Goal: Task Accomplishment & Management: Manage account settings

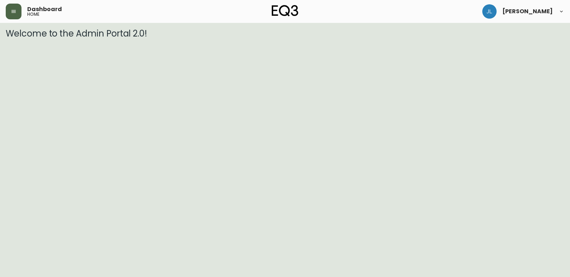
click at [11, 13] on icon "button" at bounding box center [14, 12] width 6 height 6
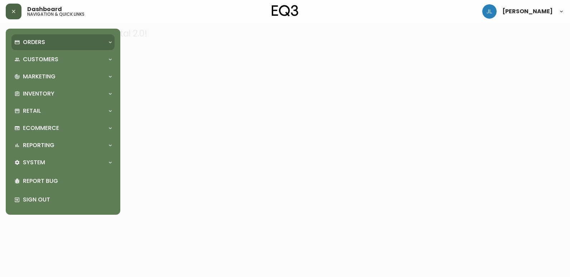
click at [41, 44] on p "Orders" at bounding box center [34, 42] width 22 height 8
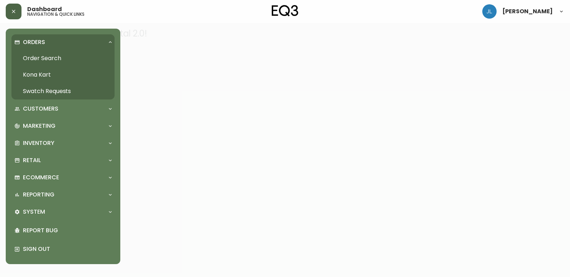
click at [48, 58] on link "Order Search" at bounding box center [62, 58] width 103 height 16
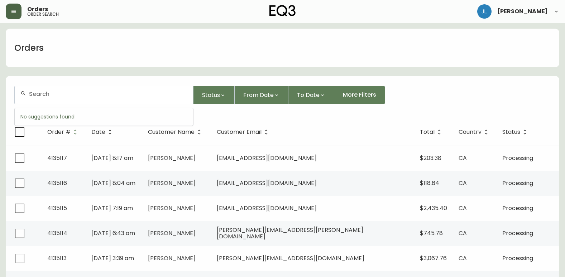
click at [102, 93] on input "text" at bounding box center [108, 94] width 158 height 7
paste input "4133331"
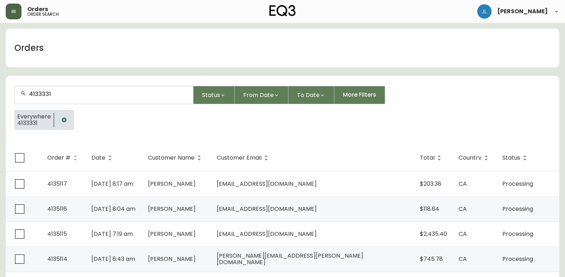
type input "4133331"
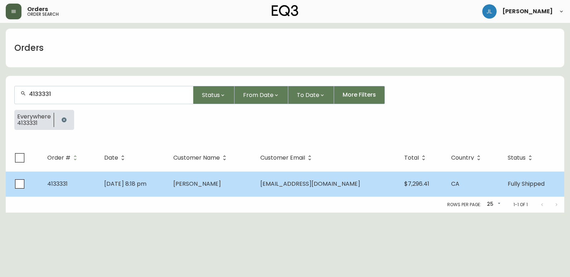
click at [151, 188] on td "[DATE] 8:18 pm" at bounding box center [132, 184] width 69 height 25
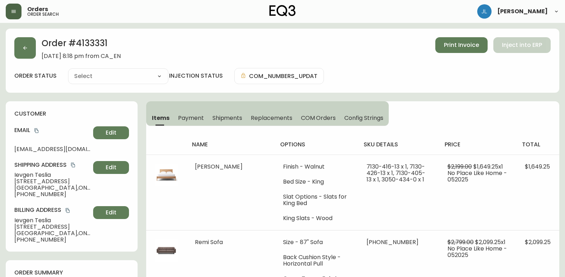
type input "Fully Shipped"
select select "FULLY_SHIPPED"
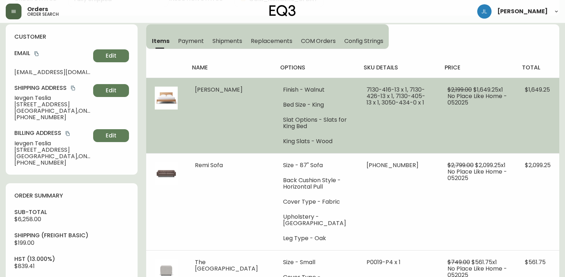
scroll to position [72, 0]
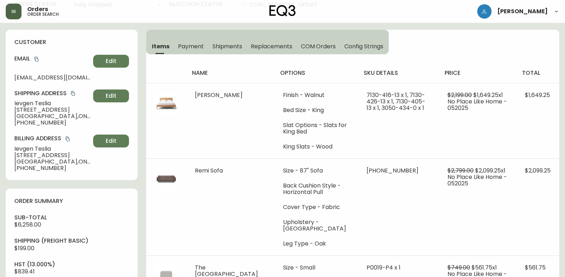
drag, startPoint x: 5, startPoint y: 74, endPoint x: 5, endPoint y: 25, distance: 48.7
click at [5, 74] on main "Order # 4133331 [DATE] 8:18 pm from CA_EN Print Invoice Inject into ERP order s…" at bounding box center [282, 274] width 565 height 647
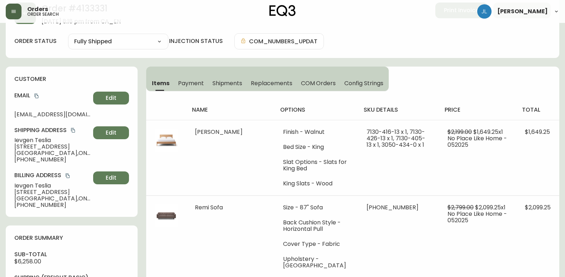
scroll to position [0, 0]
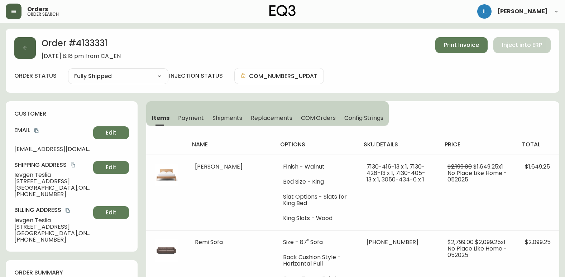
click at [24, 47] on icon "button" at bounding box center [25, 48] width 6 height 6
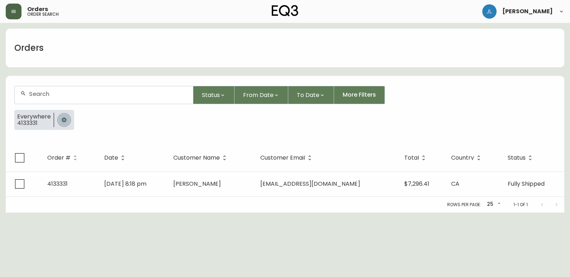
click at [64, 117] on icon "button" at bounding box center [64, 120] width 6 height 6
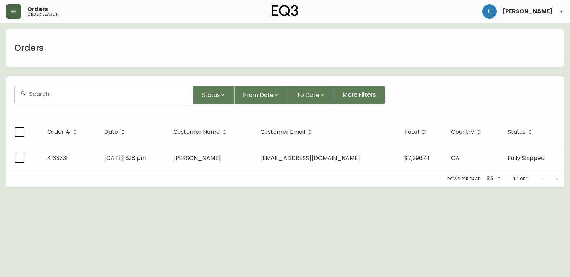
click at [68, 96] on input "text" at bounding box center [108, 94] width 158 height 7
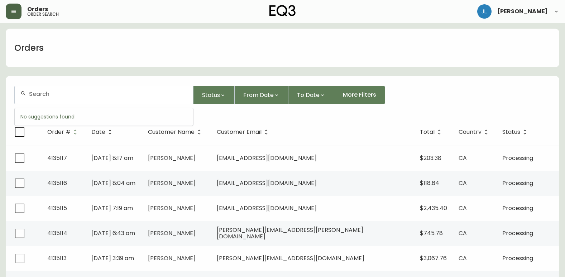
paste input "4133066"
type input "4133066"
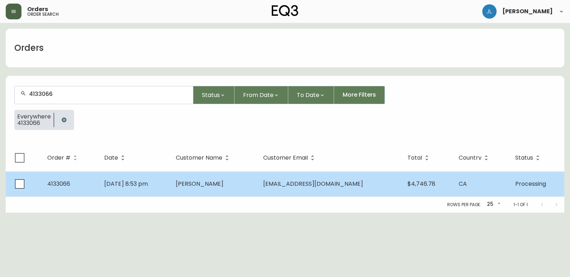
click at [208, 183] on span "[PERSON_NAME]" at bounding box center [200, 184] width 48 height 8
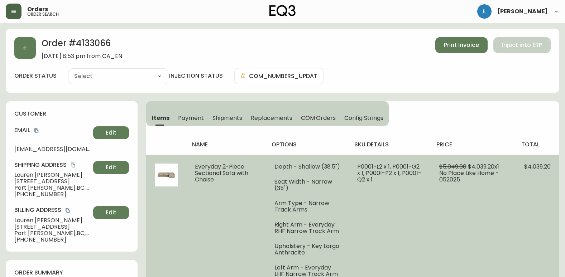
type input "Processing"
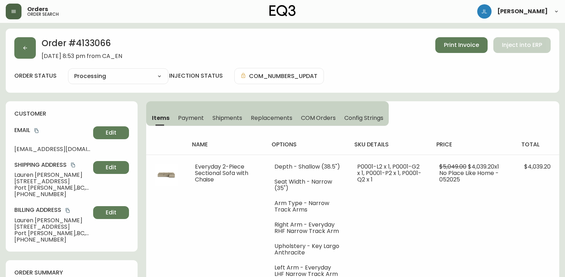
select select "PROCESSING"
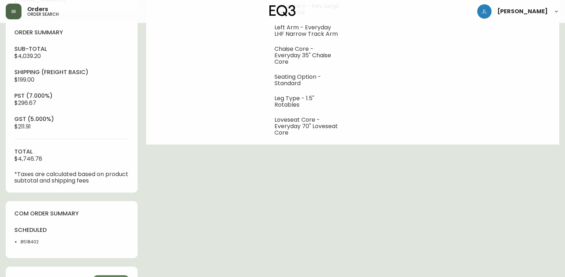
scroll to position [322, 0]
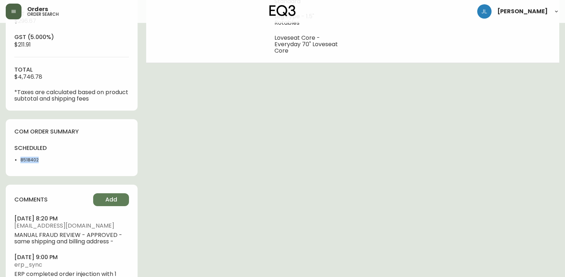
drag, startPoint x: 35, startPoint y: 161, endPoint x: 13, endPoint y: 161, distance: 22.2
click at [13, 161] on div "com order summary scheduled 8518402" at bounding box center [72, 147] width 132 height 57
copy li "8518402"
click at [205, 200] on div "Order # 4133066 [DATE] 8:53 pm from CA_EN Print Invoice Inject into ERP order s…" at bounding box center [282, 8] width 553 height 605
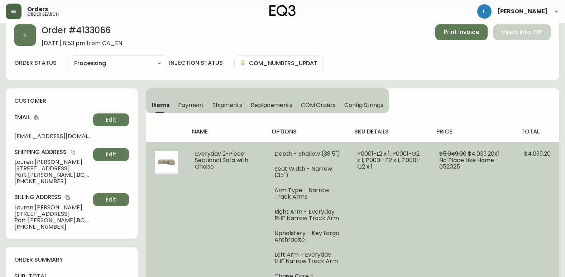
scroll to position [0, 0]
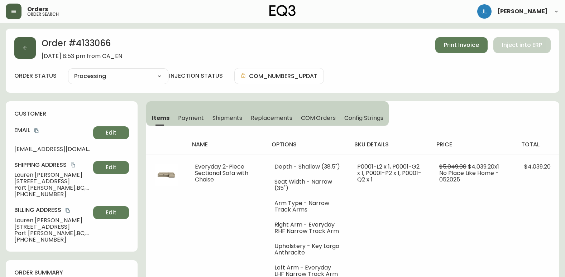
click at [19, 47] on button "button" at bounding box center [24, 47] width 21 height 21
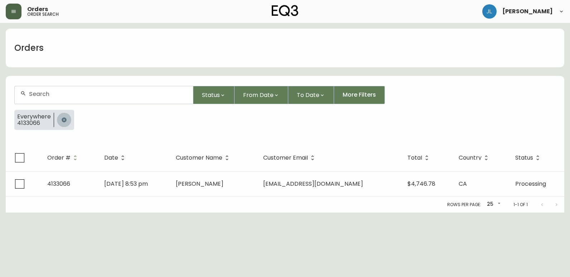
click at [64, 120] on icon "button" at bounding box center [64, 119] width 5 height 5
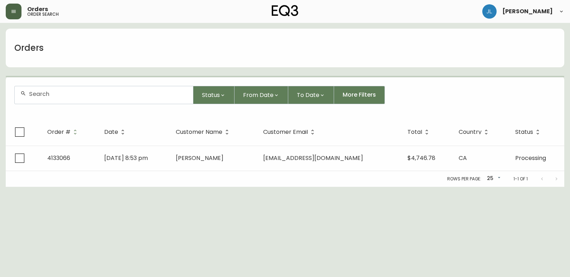
click at [65, 92] on input "text" at bounding box center [108, 94] width 158 height 7
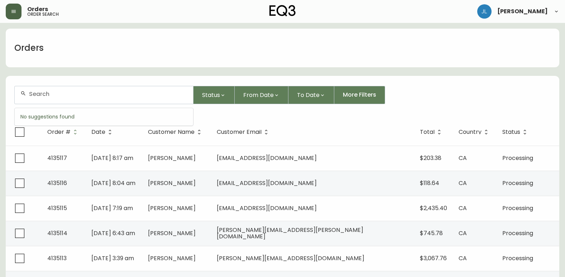
paste input "4133331"
type input "4133331"
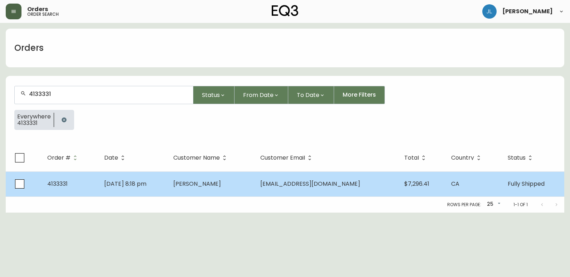
click at [168, 180] on td "[DATE] 8:18 pm" at bounding box center [132, 184] width 69 height 25
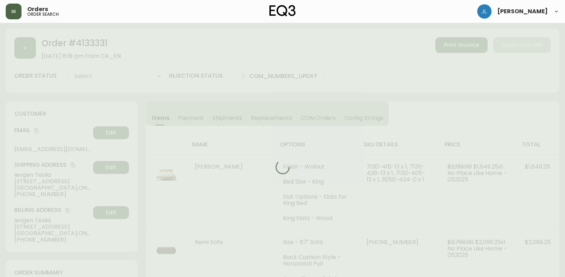
type input "Fully Shipped"
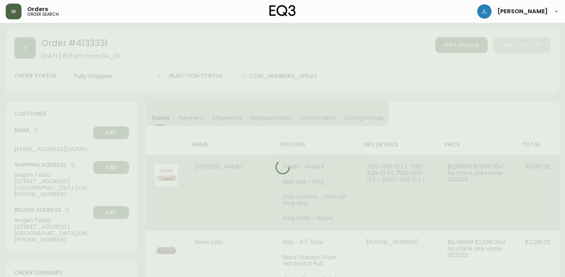
select select "FULLY_SHIPPED"
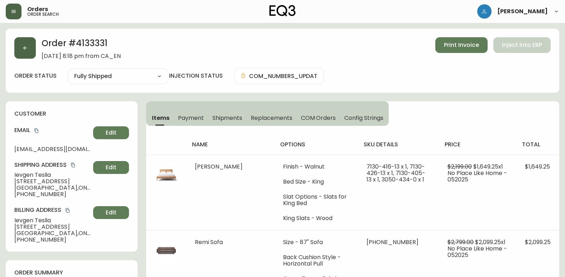
click at [28, 47] on button "button" at bounding box center [24, 47] width 21 height 21
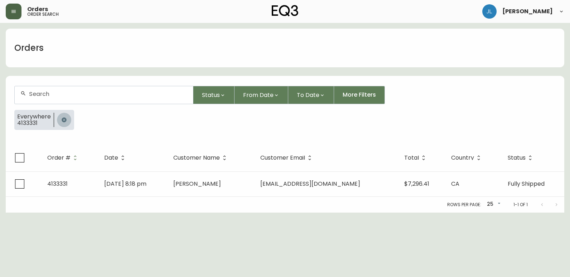
click at [64, 120] on icon "button" at bounding box center [64, 119] width 5 height 5
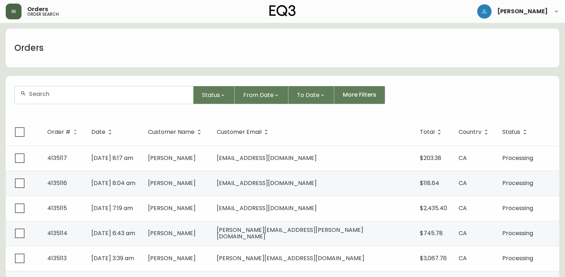
click at [75, 96] on input "text" at bounding box center [108, 94] width 158 height 7
paste input "4133456"
type input "4133456"
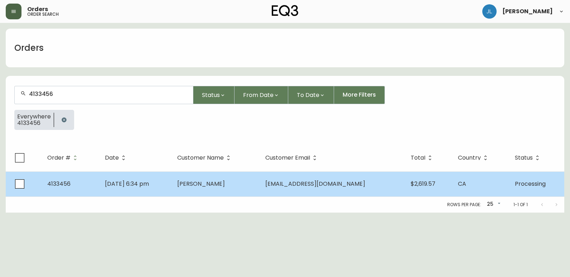
click at [92, 183] on td "4133456" at bounding box center [71, 184] width 58 height 25
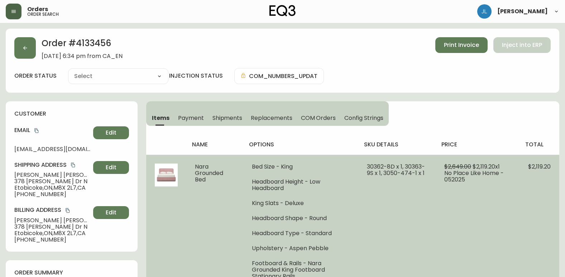
type input "Processing"
select select "PROCESSING"
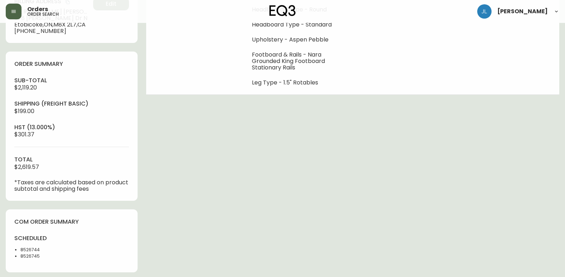
scroll to position [215, 0]
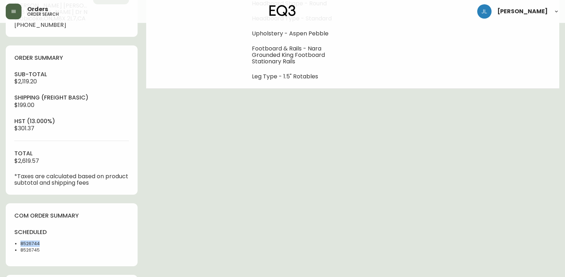
drag, startPoint x: 40, startPoint y: 241, endPoint x: 5, endPoint y: 240, distance: 35.1
click at [5, 240] on main "Order # 4133456 [DATE] 6:34 pm from CA_EN Print Invoice Inject into ERP order s…" at bounding box center [282, 105] width 565 height 594
copy li "8526744"
click at [429, 241] on div "Order # 4133456 [DATE] 6:34 pm from CA_EN Print Invoice Inject into ERP order s…" at bounding box center [282, 108] width 553 height 588
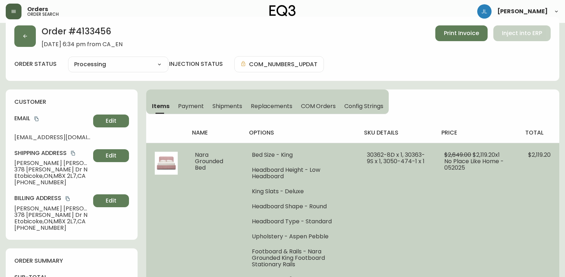
scroll to position [0, 0]
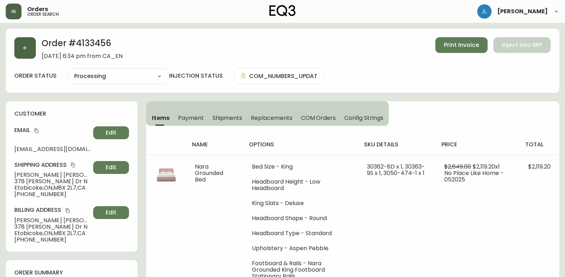
click at [23, 44] on button "button" at bounding box center [24, 47] width 21 height 21
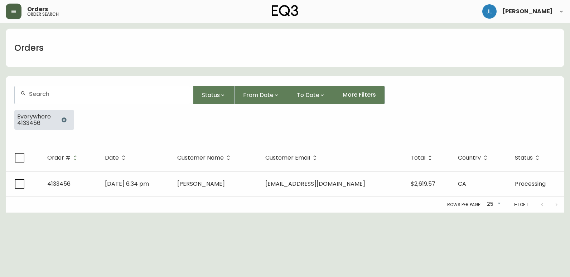
click at [62, 119] on icon "button" at bounding box center [64, 120] width 6 height 6
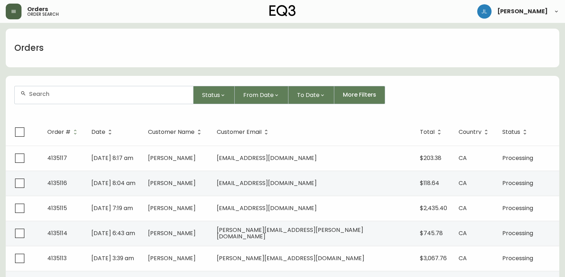
click at [158, 98] on div at bounding box center [104, 95] width 178 height 18
paste input "4133219"
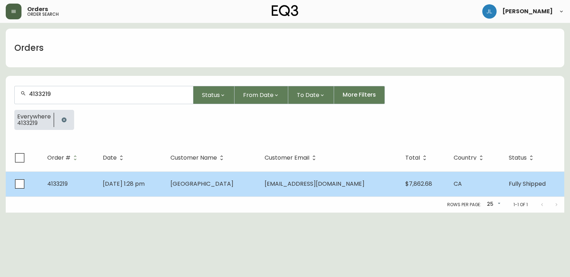
type input "4133219"
click at [164, 186] on td "[DATE] 1:28 pm" at bounding box center [130, 184] width 67 height 25
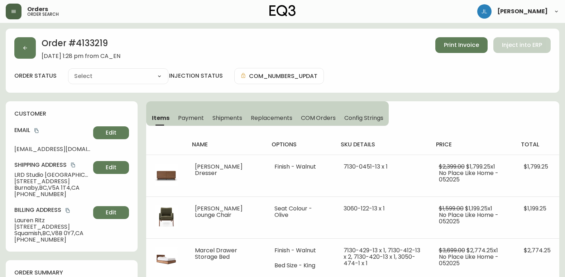
type input "Fully Shipped"
select select "FULLY_SHIPPED"
click at [12, 220] on div "customer Email [EMAIL_ADDRESS][DOMAIN_NAME] Edit Shipping Address [GEOGRAPHIC_D…" at bounding box center [72, 176] width 132 height 150
click at [11, 221] on div "customer Email [EMAIL_ADDRESS][DOMAIN_NAME] Edit Shipping Address [GEOGRAPHIC_D…" at bounding box center [72, 176] width 132 height 150
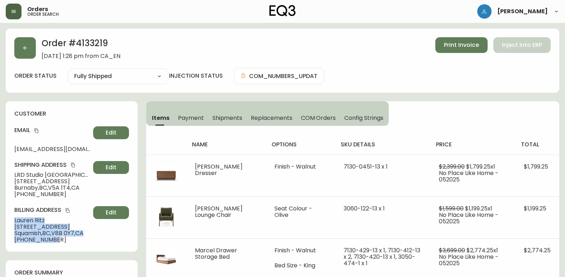
drag, startPoint x: 14, startPoint y: 220, endPoint x: 63, endPoint y: 241, distance: 53.7
click at [63, 241] on div "customer Email [EMAIL_ADDRESS][DOMAIN_NAME] Edit Shipping Address [GEOGRAPHIC_D…" at bounding box center [72, 176] width 132 height 150
copy div "[PERSON_NAME] [STREET_ADDRESS] [PHONE_NUMBER]"
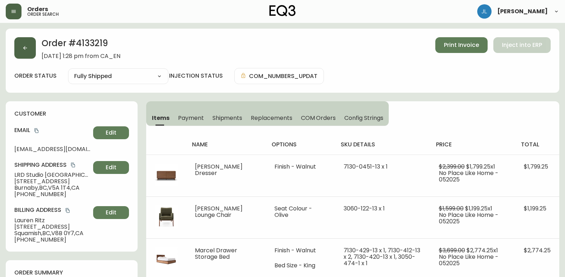
click at [22, 43] on button "button" at bounding box center [24, 47] width 21 height 21
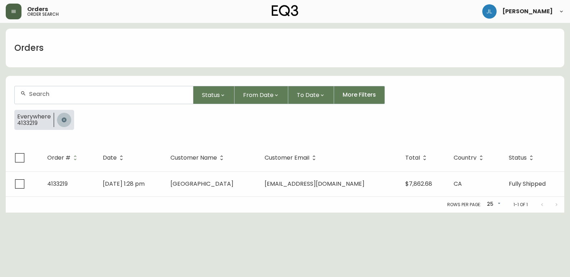
click at [63, 120] on icon "button" at bounding box center [64, 120] width 6 height 6
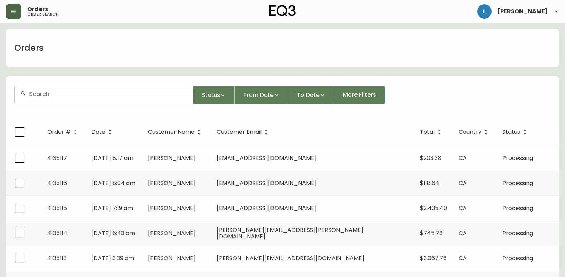
click at [78, 91] on div at bounding box center [104, 95] width 178 height 18
paste input "4134691"
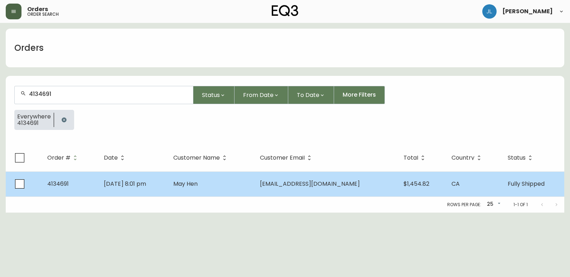
type input "4134691"
click at [253, 189] on td "May Hen" at bounding box center [211, 184] width 87 height 25
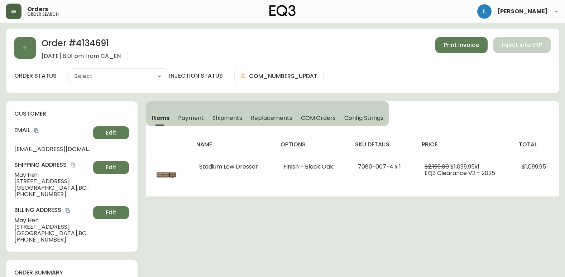
type input "Fully Shipped"
select select "FULLY_SHIPPED"
click at [186, 116] on span "Payment" at bounding box center [191, 118] width 26 height 8
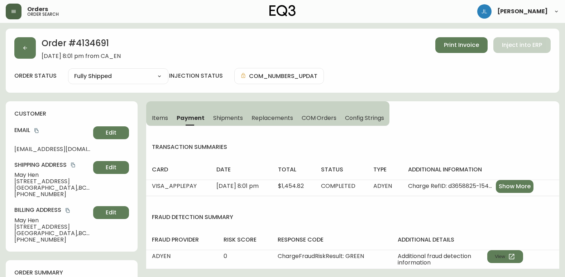
click at [165, 117] on span "Items" at bounding box center [160, 118] width 16 height 8
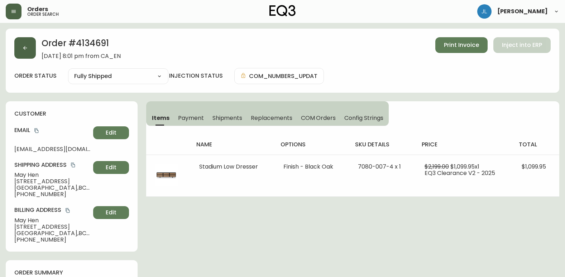
click at [28, 48] on icon "button" at bounding box center [25, 48] width 6 height 6
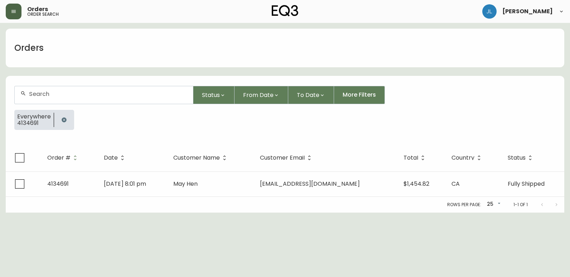
click at [63, 122] on icon "button" at bounding box center [64, 120] width 6 height 6
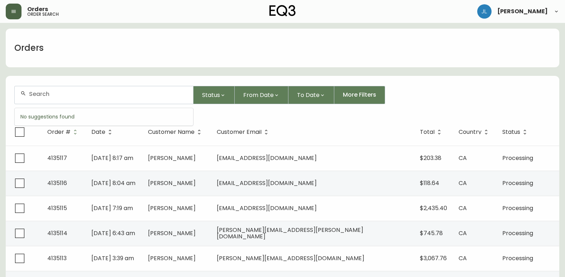
click at [72, 95] on input "text" at bounding box center [108, 94] width 158 height 7
paste input "4133910"
type input "4133910"
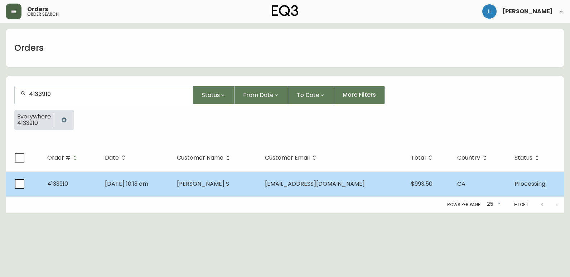
click at [171, 187] on td "[DATE] 10:13 am" at bounding box center [135, 184] width 72 height 25
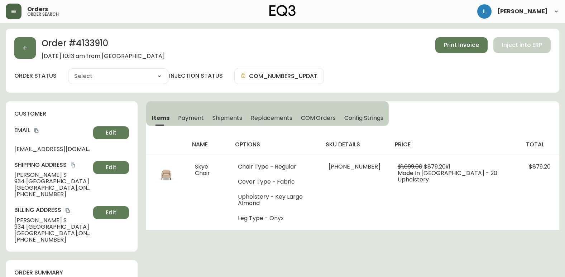
type input "Processing"
select select "PROCESSING"
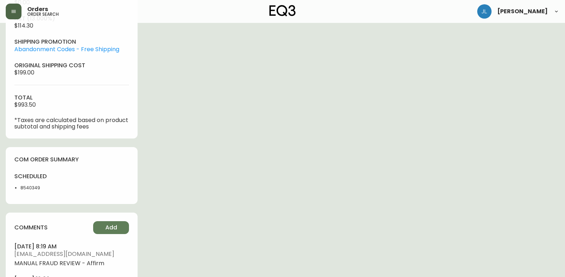
scroll to position [322, 0]
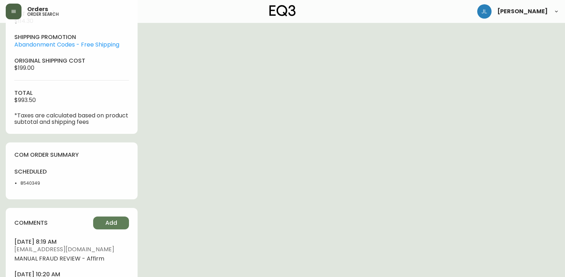
drag, startPoint x: 403, startPoint y: 223, endPoint x: 529, endPoint y: 207, distance: 127.1
click at [401, 226] on div "Order # 4133910 [DATE] 10:13 am from [GEOGRAPHIC_DATA] Print Invoice Inject int…" at bounding box center [282, 17] width 553 height 622
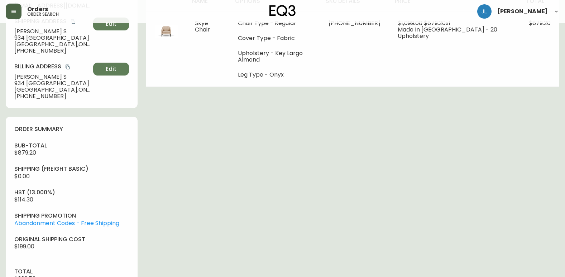
scroll to position [143, 0]
